Goal: Obtain resource: Obtain resource

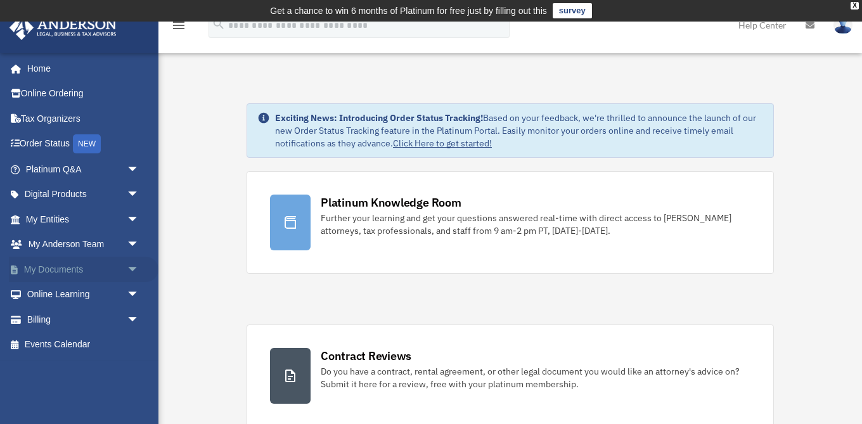
click at [135, 272] on span "arrow_drop_down" at bounding box center [139, 270] width 25 height 26
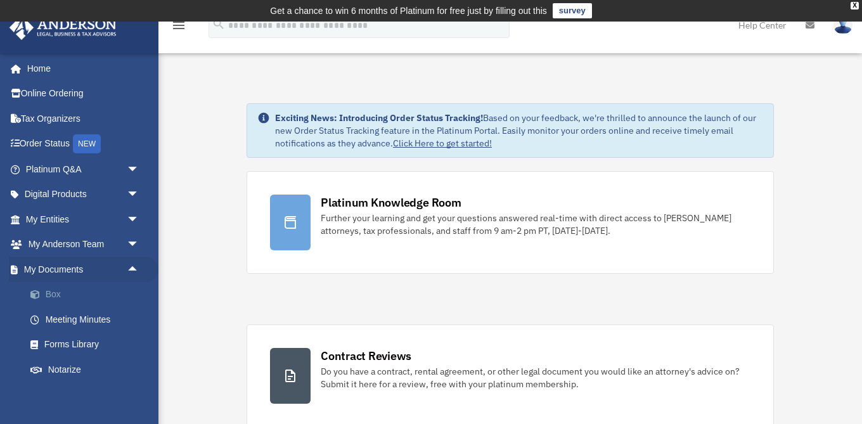
click at [68, 295] on link "Box" at bounding box center [88, 294] width 141 height 25
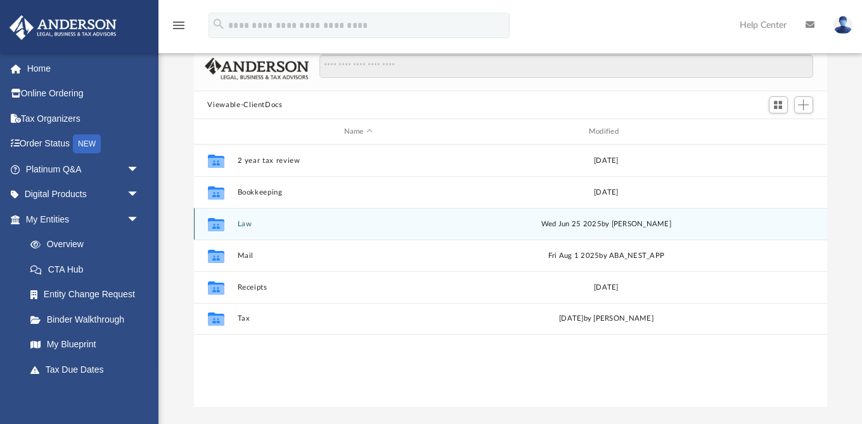
scroll to position [96, 0]
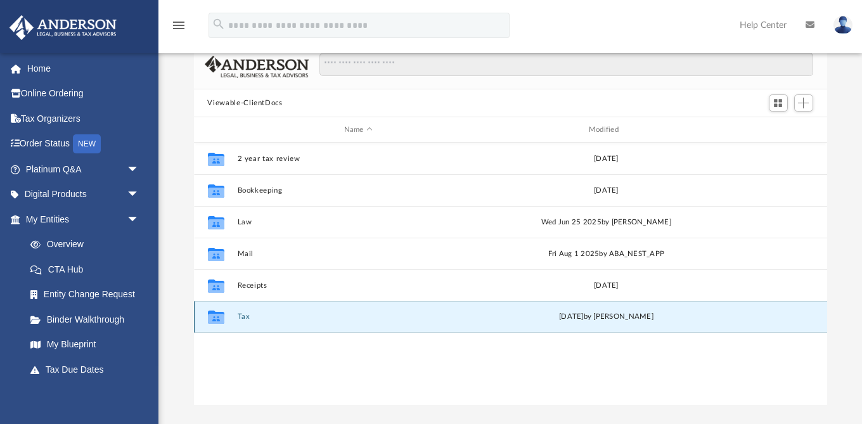
click at [245, 319] on button "Tax" at bounding box center [358, 317] width 242 height 8
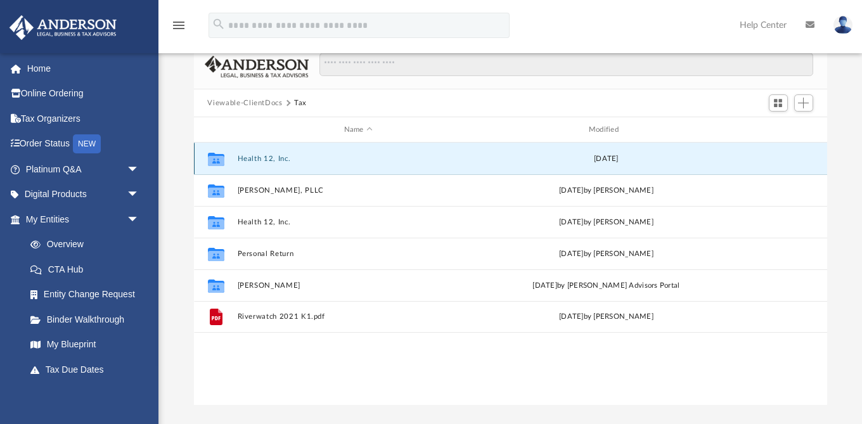
click at [272, 159] on button "Health 12, Inc." at bounding box center [358, 159] width 242 height 8
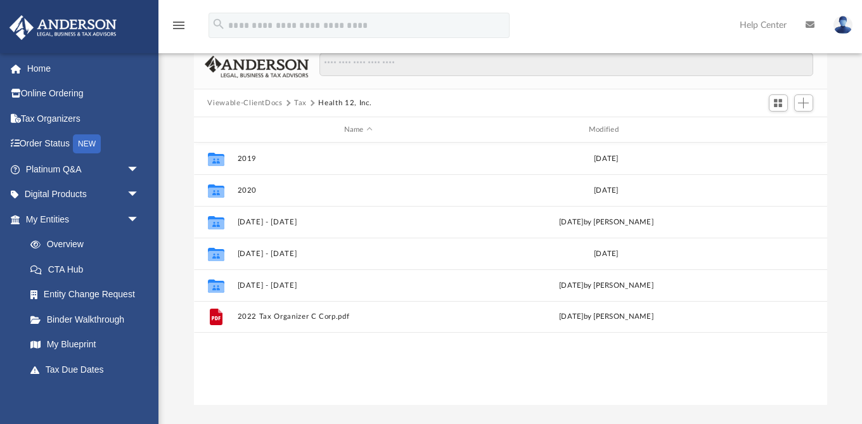
click at [295, 103] on button "Tax" at bounding box center [300, 103] width 13 height 11
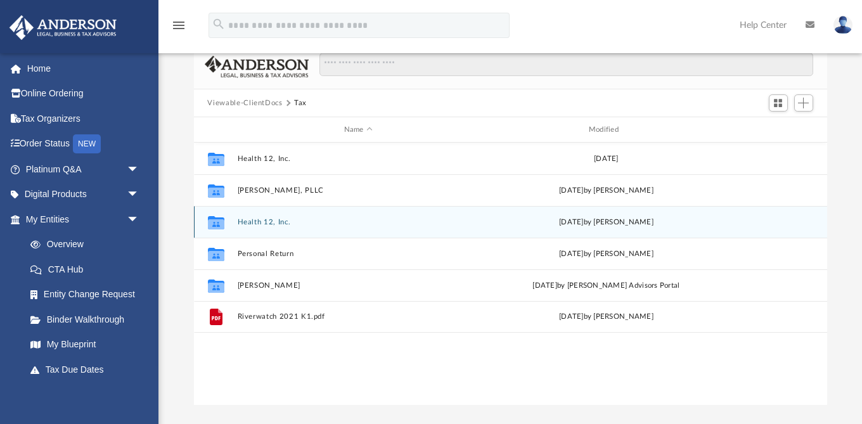
click at [249, 224] on button "Health 12, Inc." at bounding box center [358, 222] width 242 height 8
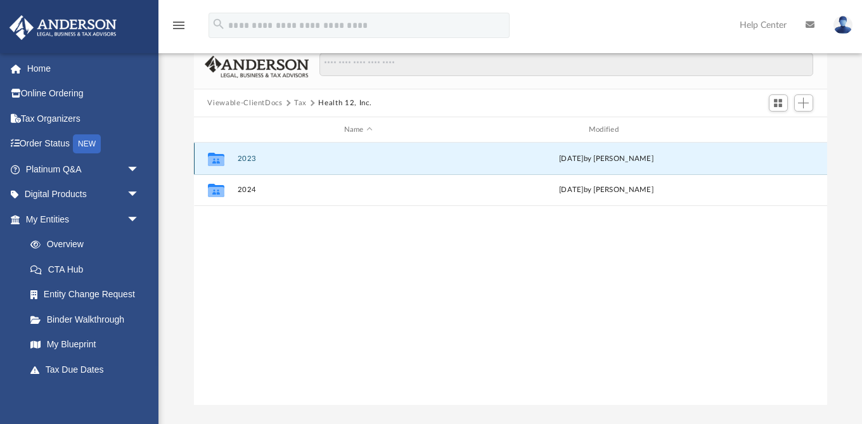
click at [251, 159] on button "2023" at bounding box center [358, 159] width 242 height 8
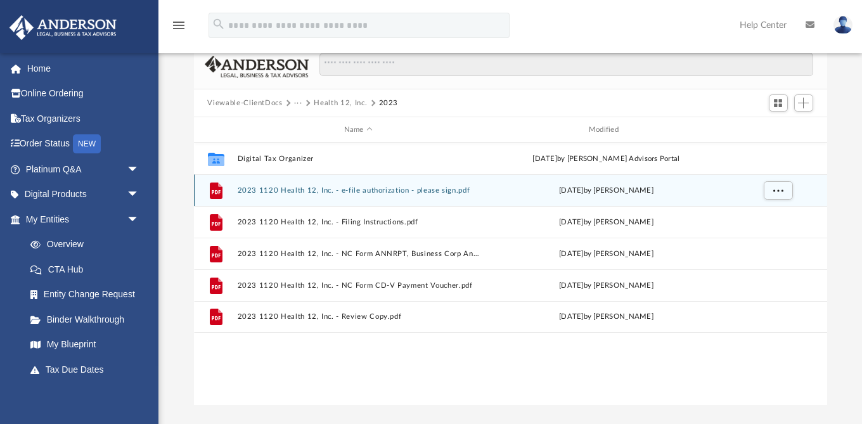
click at [367, 195] on div "File 2023 1120 Health 12, Inc. - e-file authorization - please sign.pdf Fri Aug…" at bounding box center [510, 190] width 633 height 32
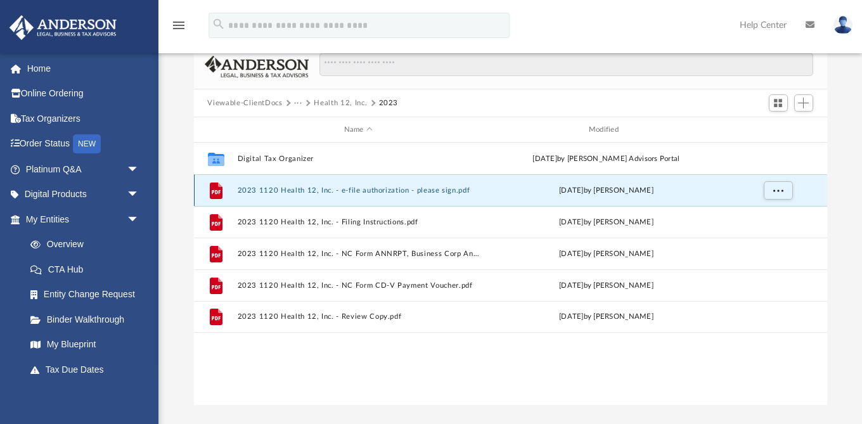
click at [368, 190] on button "2023 1120 Health 12, Inc. - e-file authorization - please sign.pdf" at bounding box center [358, 190] width 242 height 8
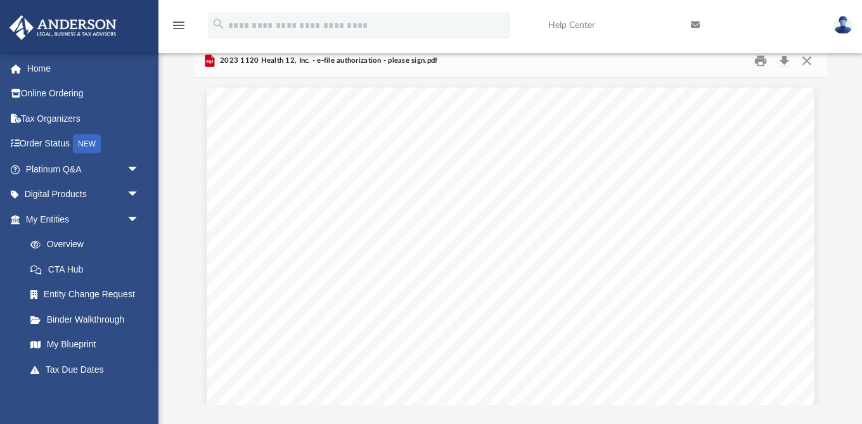
scroll to position [5, 0]
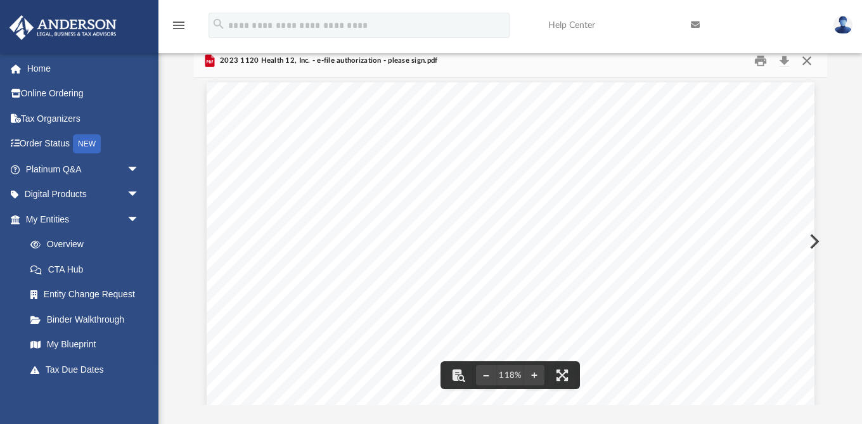
click at [809, 62] on button "Close" at bounding box center [807, 61] width 23 height 20
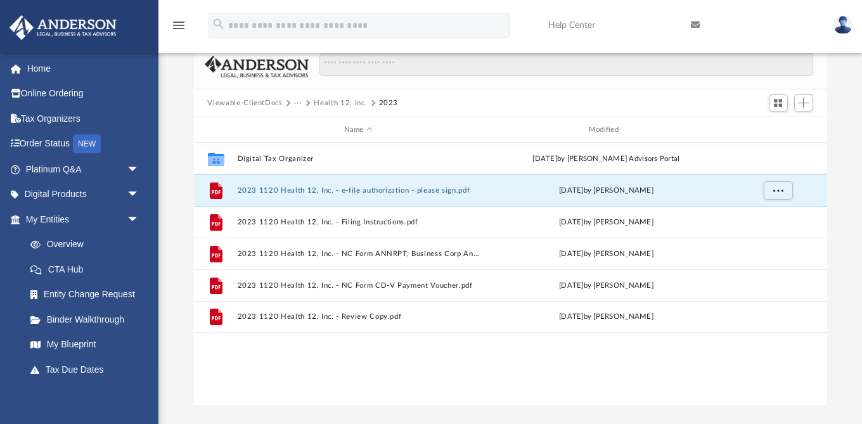
click at [329, 99] on button "Health 12, Inc." at bounding box center [340, 103] width 53 height 11
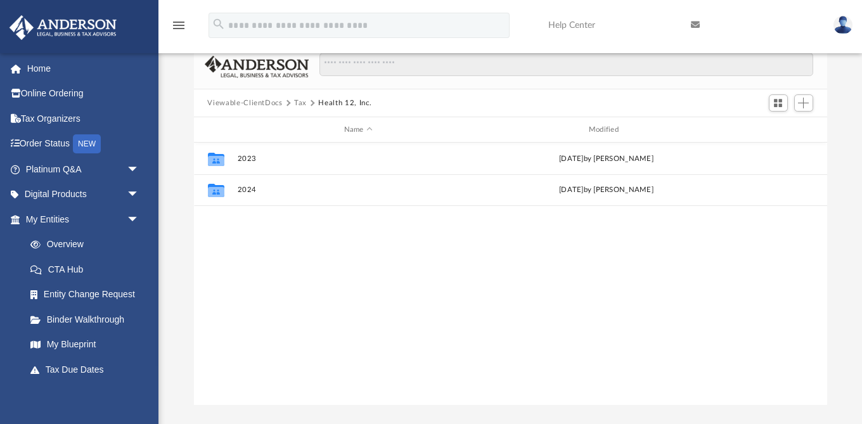
click at [300, 105] on button "Tax" at bounding box center [300, 103] width 13 height 11
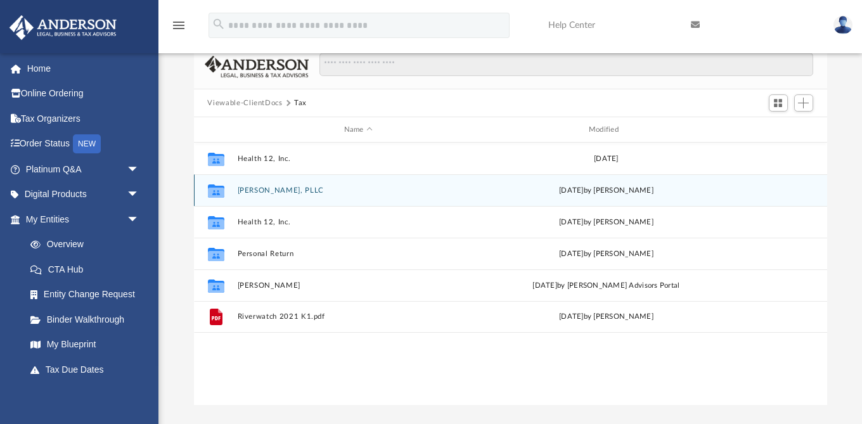
click at [274, 193] on button "Andrew Vaughn, PLLC" at bounding box center [358, 190] width 242 height 8
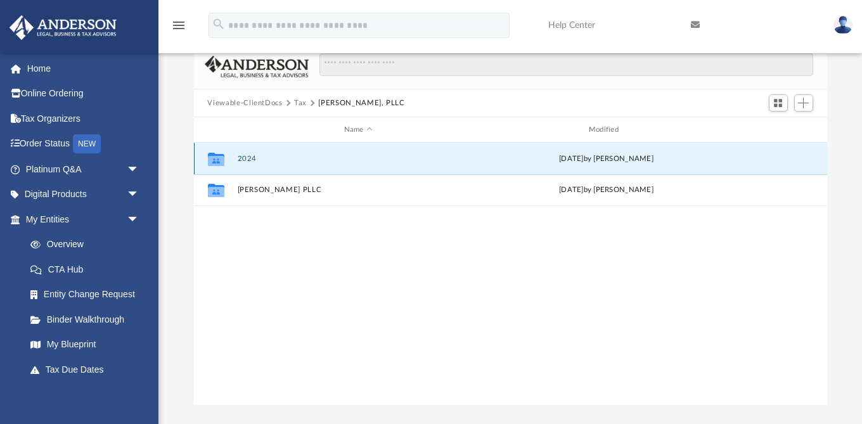
click at [244, 160] on button "2024" at bounding box center [358, 159] width 242 height 8
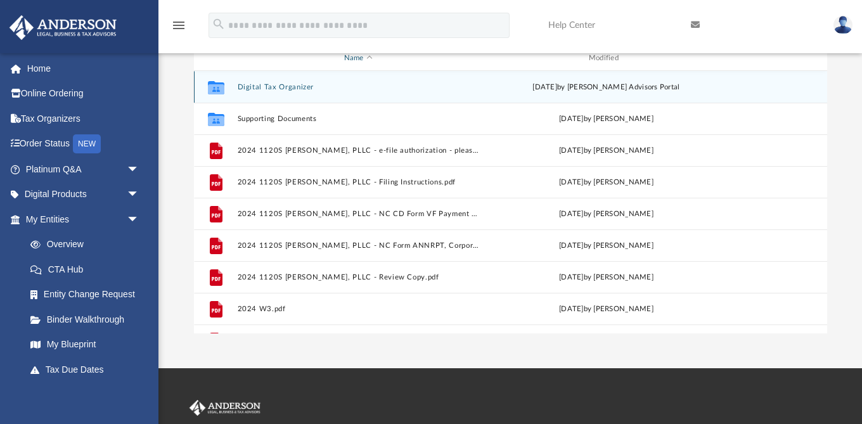
scroll to position [170, 0]
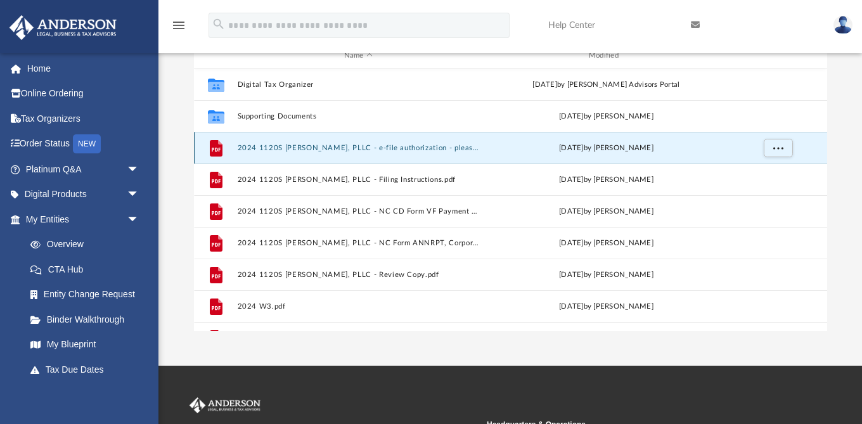
click at [389, 150] on button "2024 1120S Andrew Vaughn, PLLC - e-file authorization - please sign.pdf" at bounding box center [358, 148] width 242 height 8
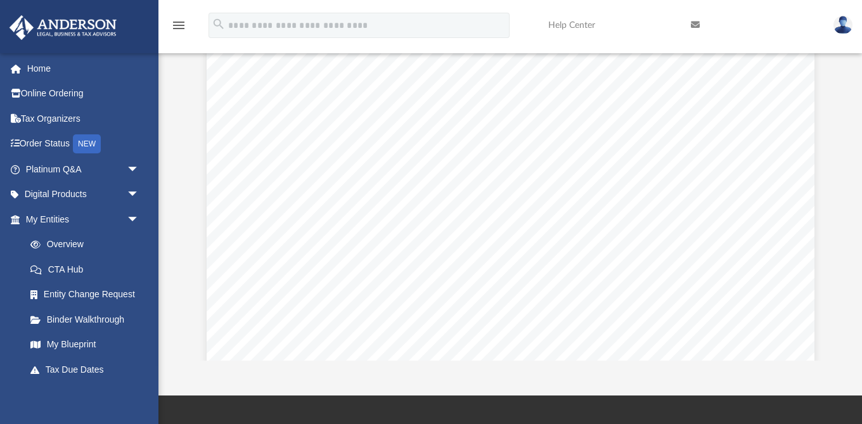
scroll to position [0, 0]
